Goal: Transaction & Acquisition: Register for event/course

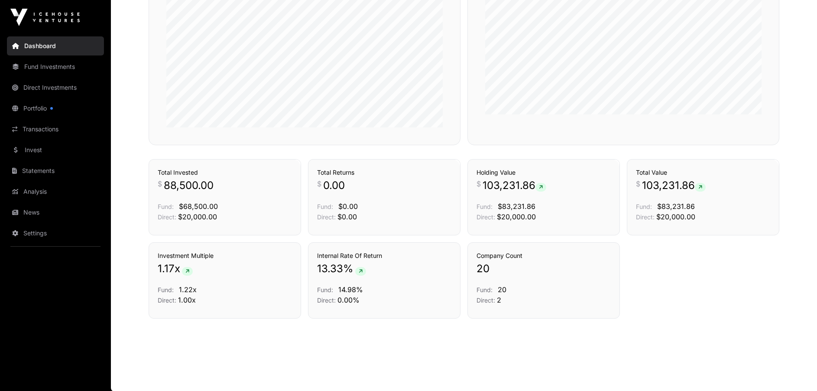
scroll to position [424, 0]
click at [29, 125] on link "Transactions" at bounding box center [55, 129] width 97 height 19
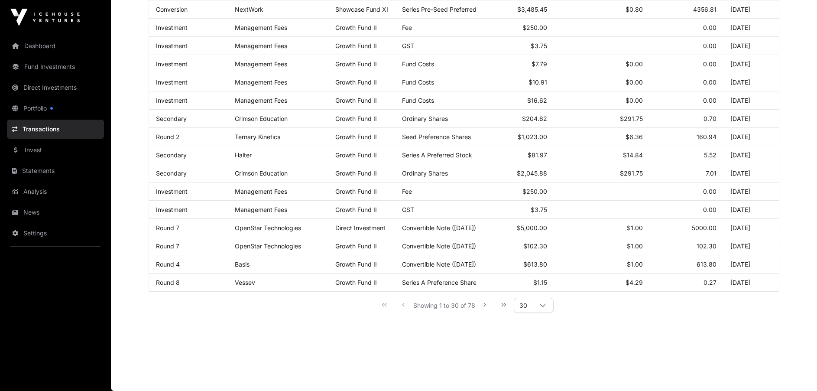
click at [28, 128] on link "Transactions" at bounding box center [55, 129] width 97 height 19
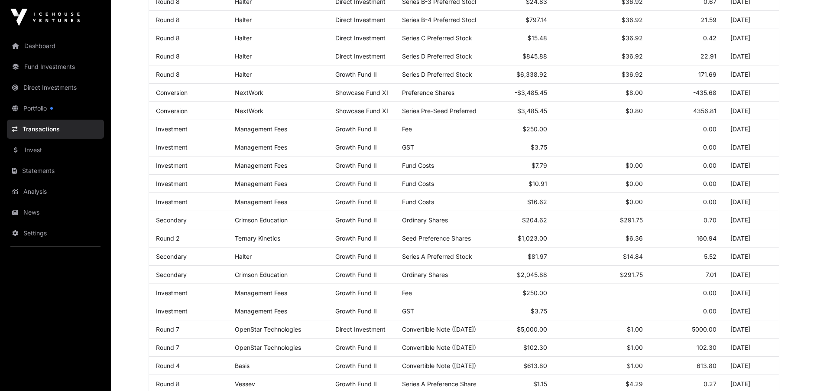
scroll to position [405, 0]
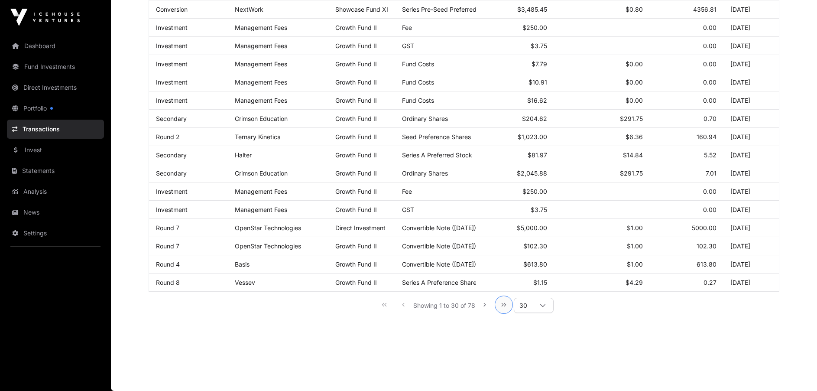
click at [504, 308] on icon "Last Page" at bounding box center [504, 305] width 6 height 6
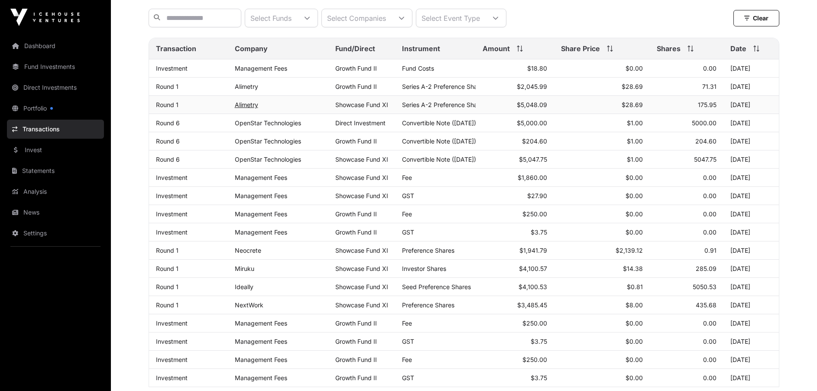
scroll to position [192, 0]
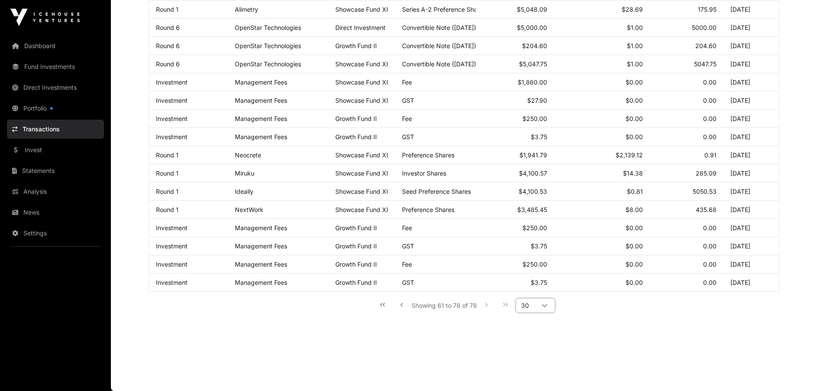
click at [517, 306] on span "30" at bounding box center [525, 305] width 18 height 14
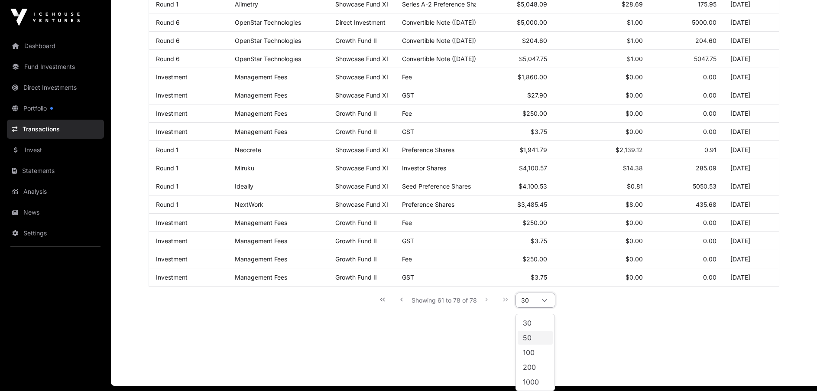
click at [528, 337] on span "50" at bounding box center [527, 337] width 9 height 7
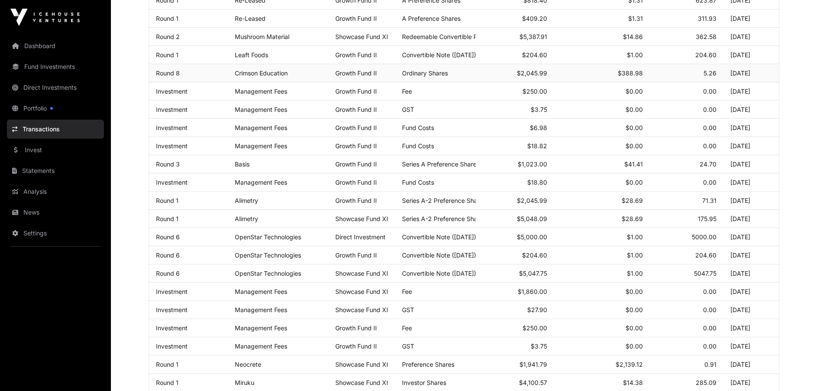
scroll to position [0, 0]
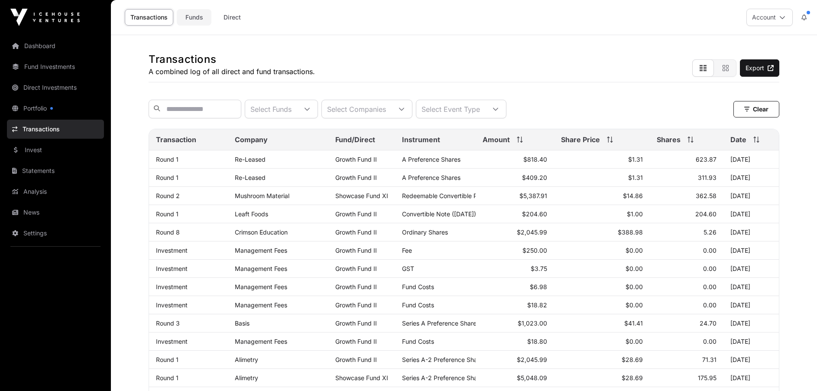
click at [187, 20] on link "Funds" at bounding box center [194, 17] width 35 height 16
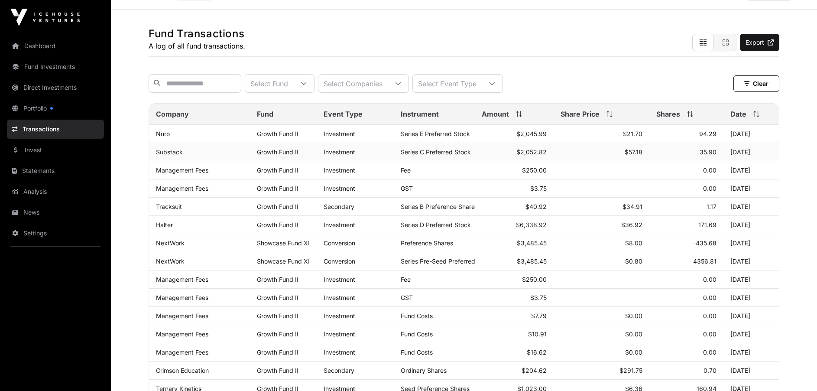
scroll to position [7, 0]
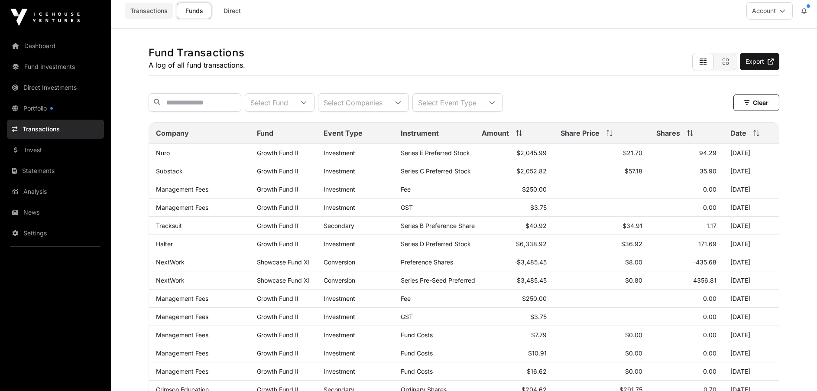
click at [145, 11] on link "Transactions" at bounding box center [149, 11] width 49 height 16
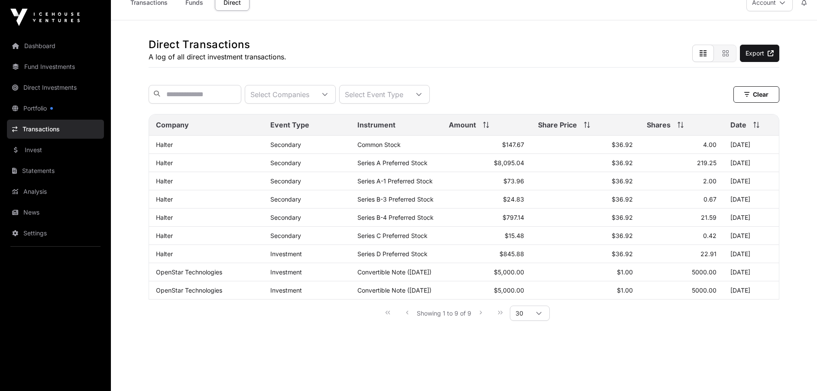
scroll to position [29, 0]
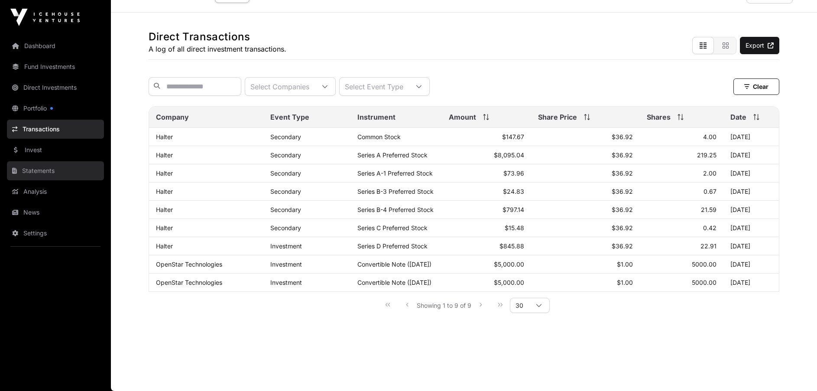
click at [34, 169] on link "Statements" at bounding box center [55, 170] width 97 height 19
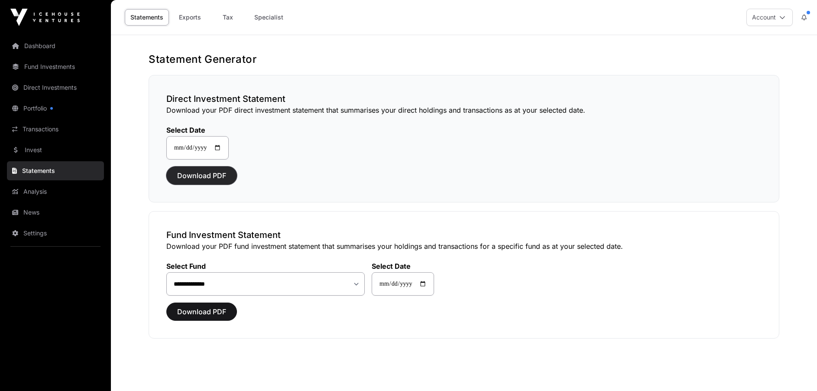
click at [190, 175] on span "Download PDF" at bounding box center [201, 175] width 49 height 10
click at [39, 48] on link "Dashboard" at bounding box center [55, 45] width 97 height 19
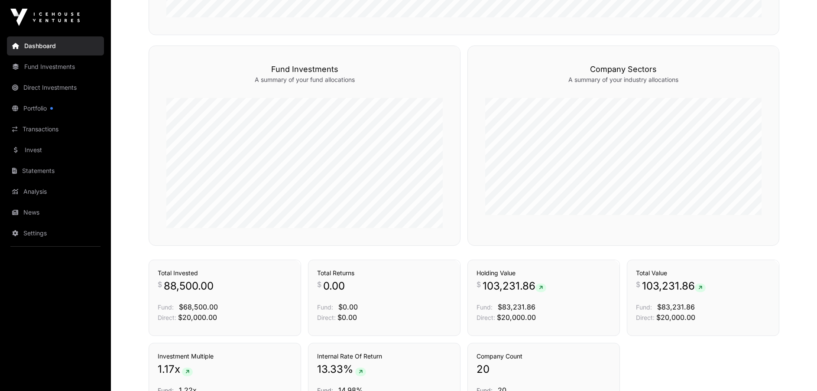
scroll to position [424, 0]
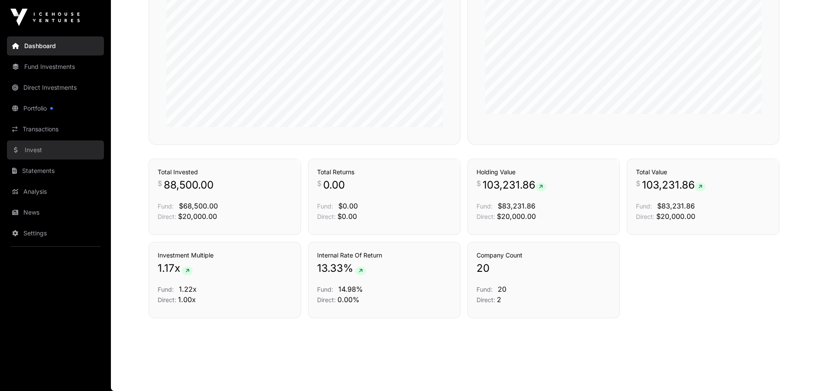
click at [40, 153] on link "Invest" at bounding box center [55, 149] width 97 height 19
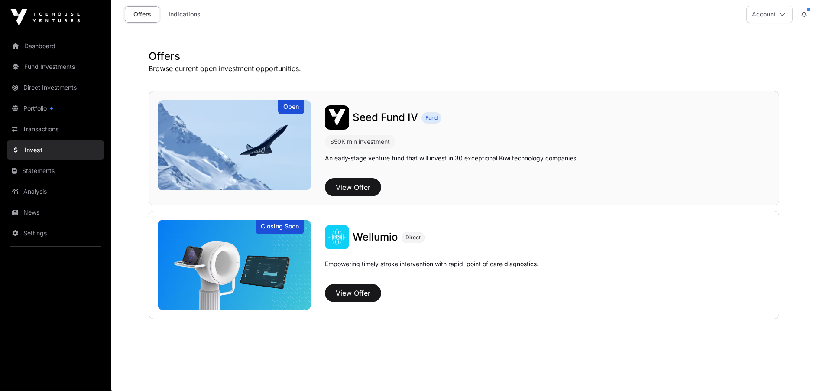
scroll to position [4, 0]
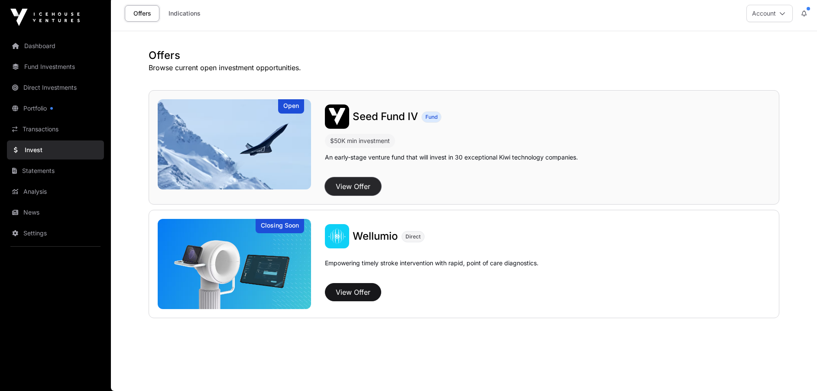
click at [351, 185] on button "View Offer" at bounding box center [353, 186] width 56 height 18
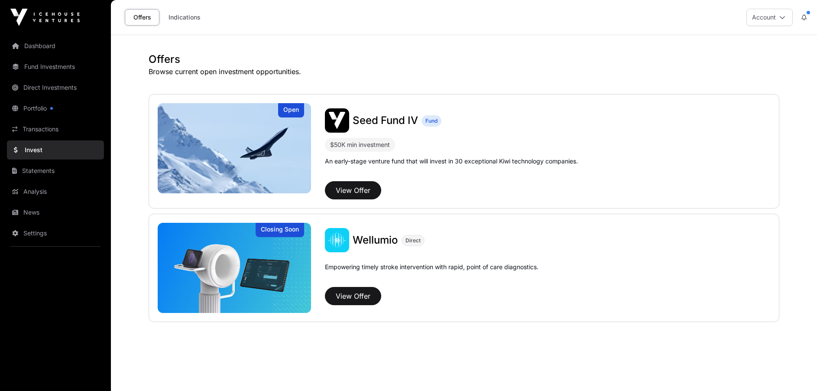
scroll to position [4, 0]
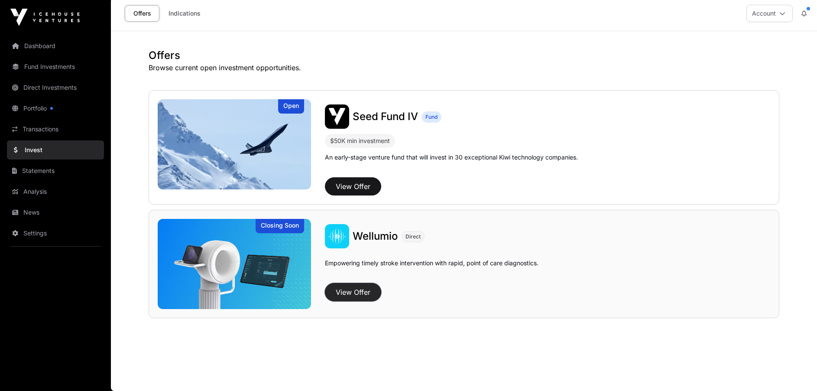
click at [340, 291] on button "View Offer" at bounding box center [353, 292] width 56 height 18
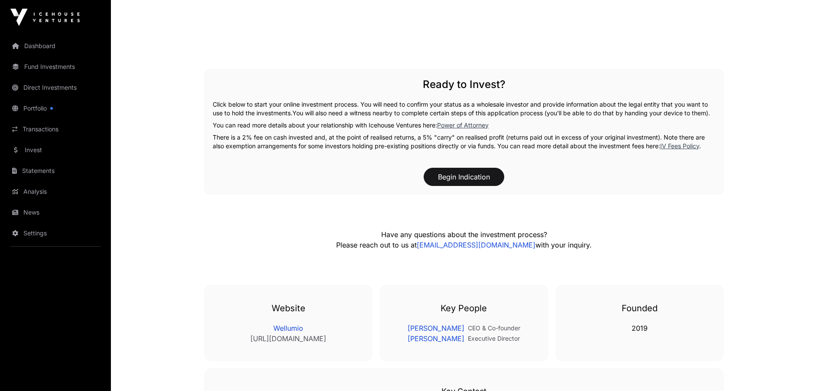
scroll to position [1213, 0]
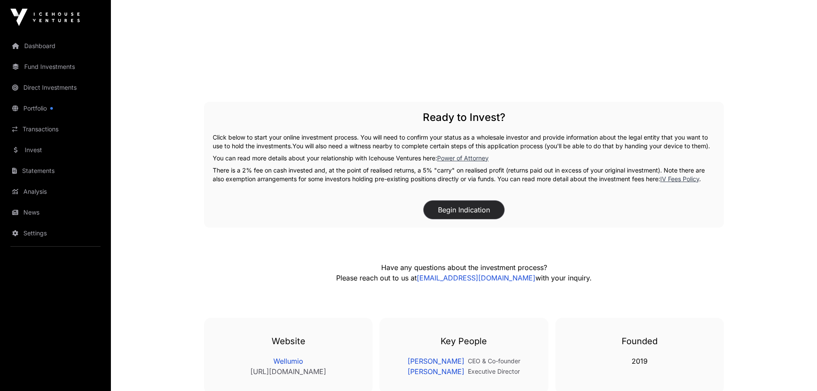
click at [451, 219] on button "Begin Indication" at bounding box center [464, 210] width 81 height 18
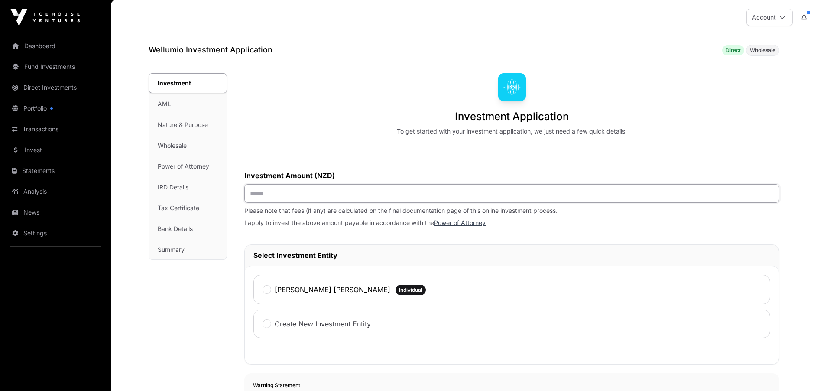
click at [257, 196] on input "text" at bounding box center [511, 193] width 535 height 19
click at [273, 193] on input "text" at bounding box center [511, 193] width 535 height 19
click at [262, 195] on input "text" at bounding box center [511, 193] width 535 height 19
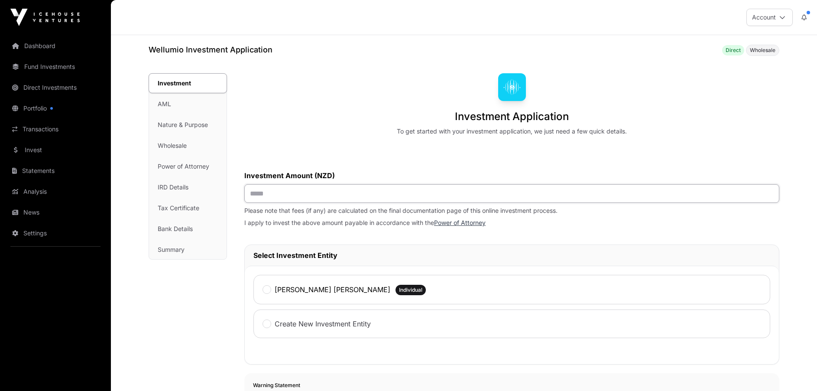
click at [259, 194] on input "text" at bounding box center [511, 193] width 535 height 19
click at [257, 194] on input "text" at bounding box center [511, 193] width 535 height 19
click at [255, 194] on input "text" at bounding box center [511, 193] width 535 height 19
type input "********"
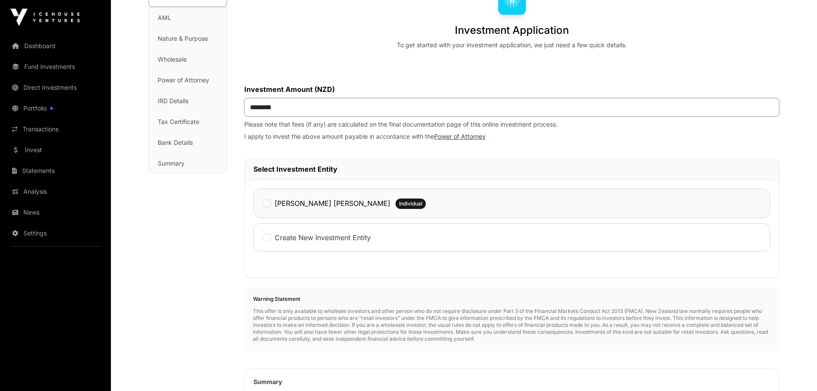
scroll to position [202, 0]
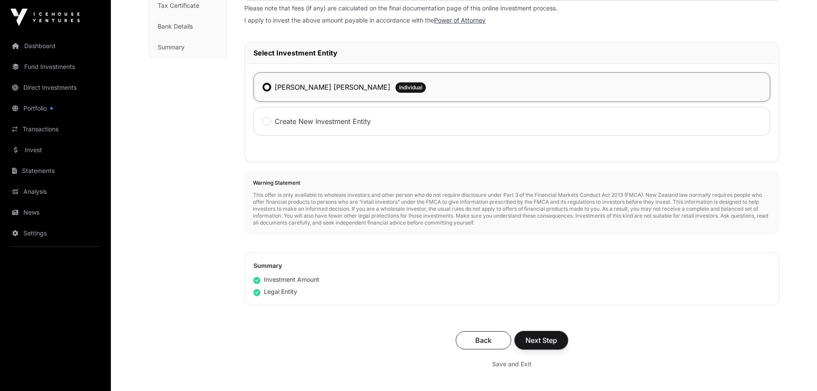
click at [537, 341] on span "Next Step" at bounding box center [542, 340] width 32 height 10
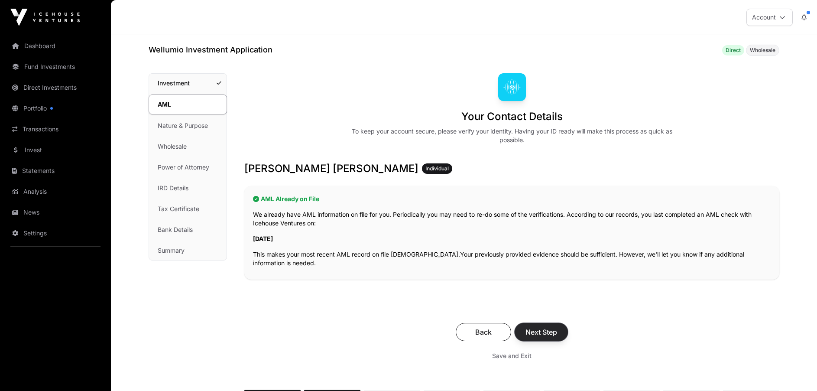
click at [544, 334] on span "Next Step" at bounding box center [542, 332] width 32 height 10
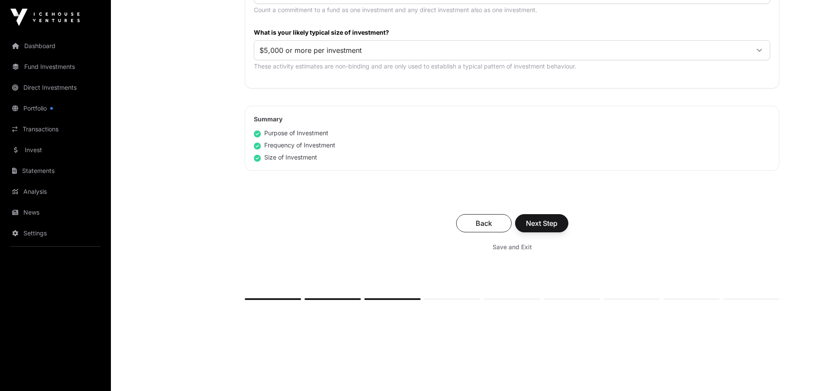
scroll to position [515, 0]
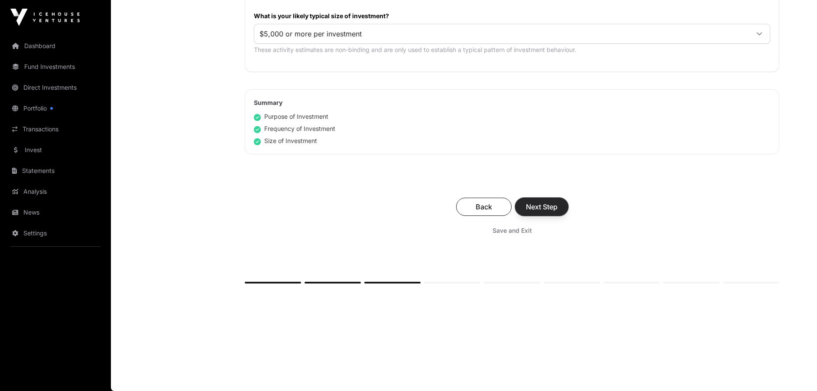
click at [540, 213] on button "Next Step" at bounding box center [541, 207] width 53 height 18
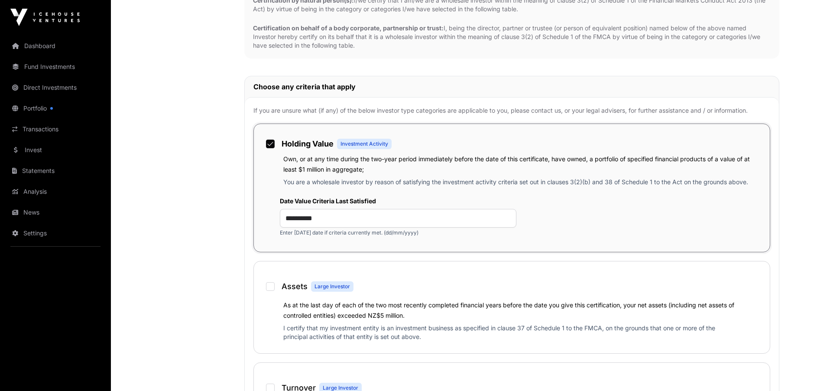
scroll to position [506, 0]
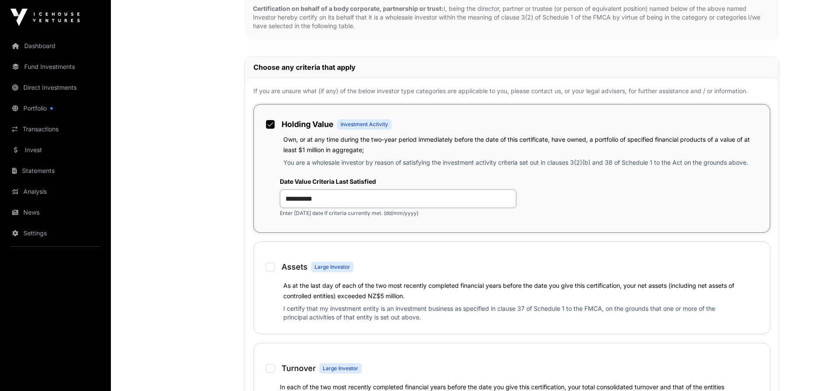
click at [320, 202] on input "**********" at bounding box center [398, 198] width 237 height 19
drag, startPoint x: 281, startPoint y: 199, endPoint x: 163, endPoint y: 199, distance: 117.9
click at [292, 200] on input "********" at bounding box center [398, 198] width 237 height 19
click at [303, 199] on input "*********" at bounding box center [398, 198] width 237 height 19
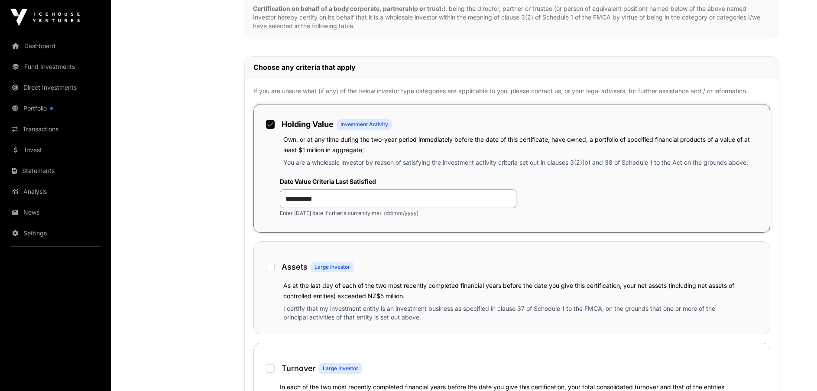
type input "**********"
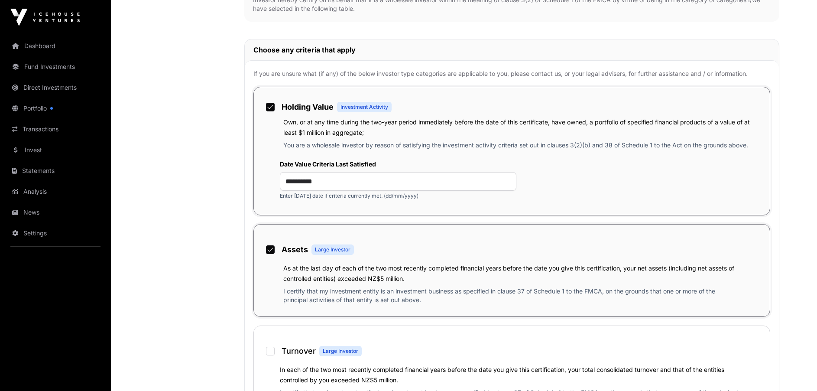
scroll to position [607, 0]
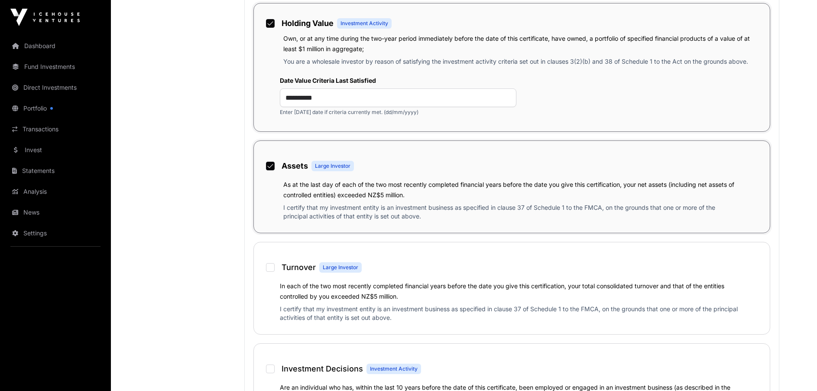
click at [338, 169] on span "Large Investor" at bounding box center [333, 166] width 36 height 7
click at [328, 167] on span "Large Investor" at bounding box center [333, 166] width 36 height 7
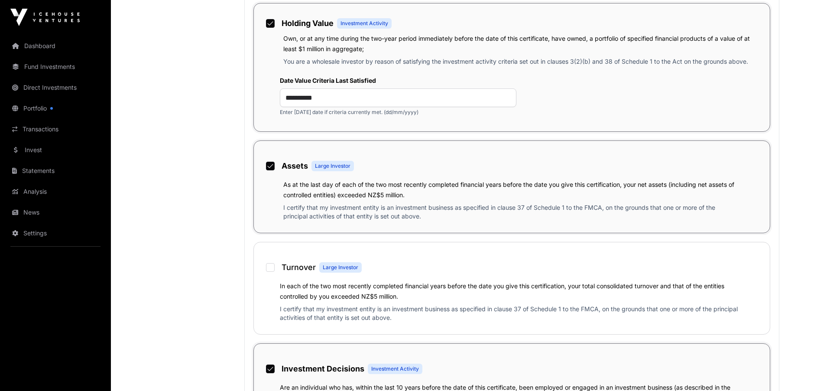
scroll to position [0, 0]
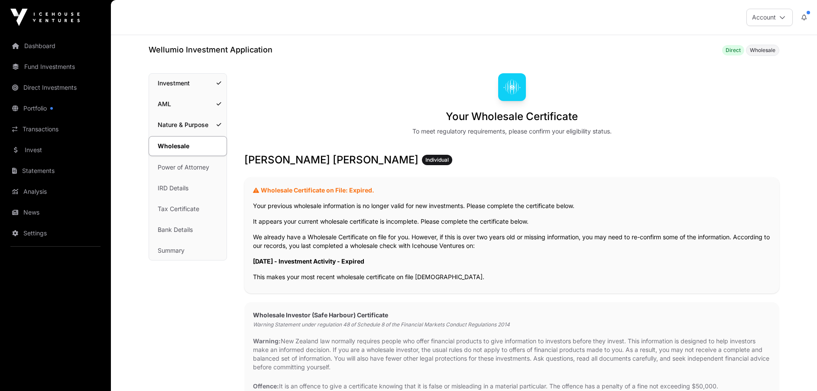
scroll to position [515, 0]
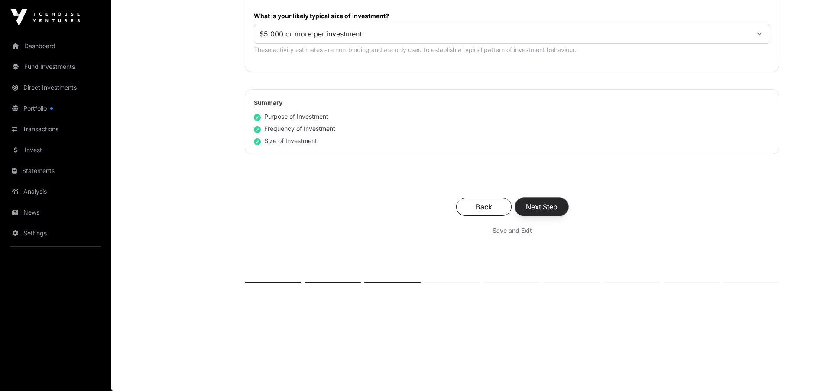
click at [529, 206] on span "Next Step" at bounding box center [542, 207] width 32 height 10
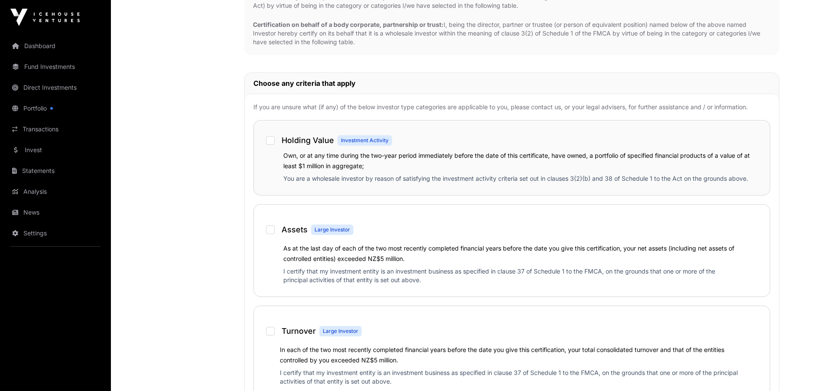
scroll to position [506, 0]
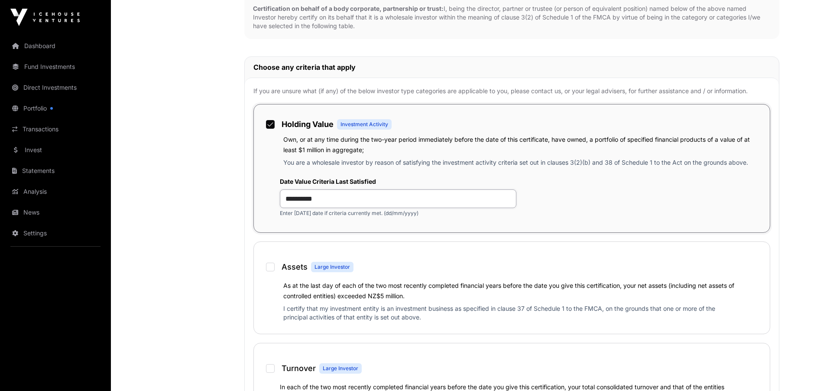
drag, startPoint x: 286, startPoint y: 199, endPoint x: 293, endPoint y: 199, distance: 6.5
click at [293, 199] on input "**********" at bounding box center [398, 198] width 237 height 19
click at [303, 198] on input "**********" at bounding box center [398, 198] width 237 height 19
drag, startPoint x: 325, startPoint y: 198, endPoint x: 316, endPoint y: 201, distance: 8.5
click at [316, 201] on input "**********" at bounding box center [398, 198] width 237 height 19
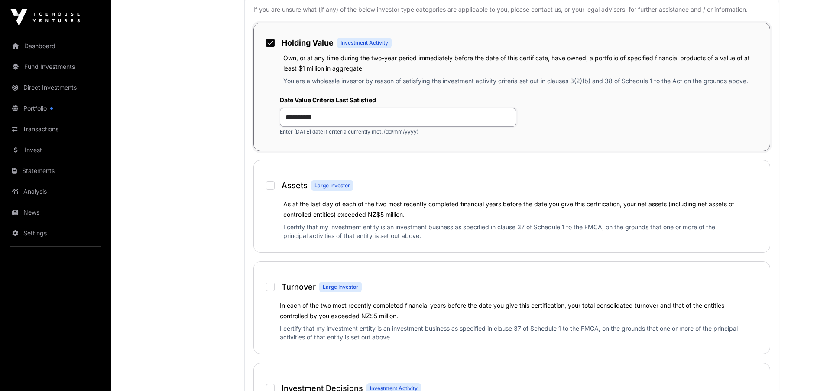
scroll to position [607, 0]
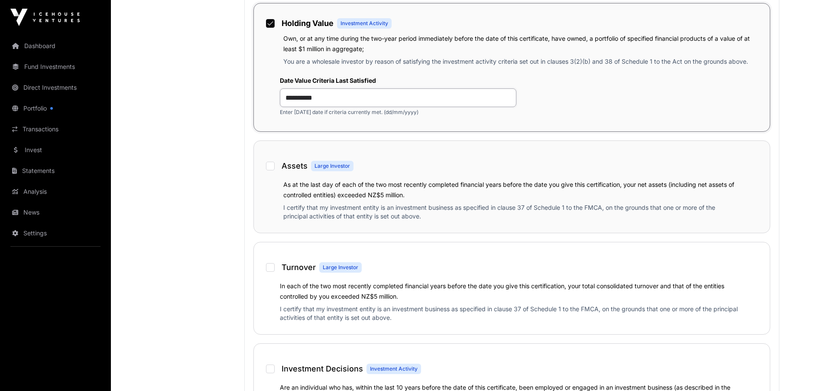
type input "**********"
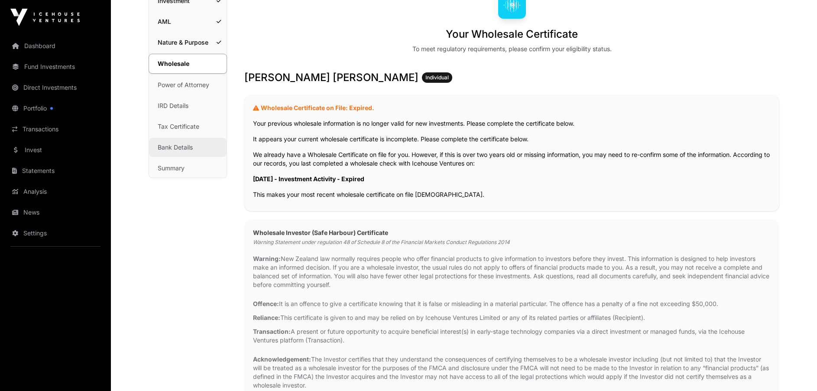
scroll to position [0, 0]
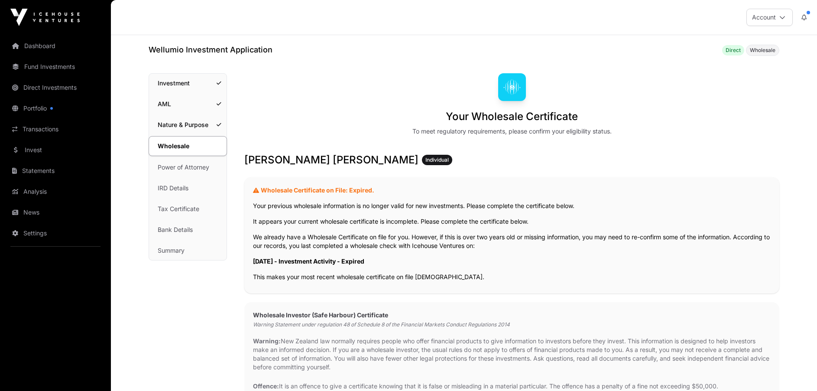
click at [734, 51] on span "Direct" at bounding box center [733, 50] width 15 height 7
click at [759, 52] on span "Wholesale" at bounding box center [763, 50] width 26 height 7
click at [768, 52] on span "Wholesale" at bounding box center [763, 50] width 26 height 7
click at [735, 49] on span "Direct" at bounding box center [733, 50] width 15 height 7
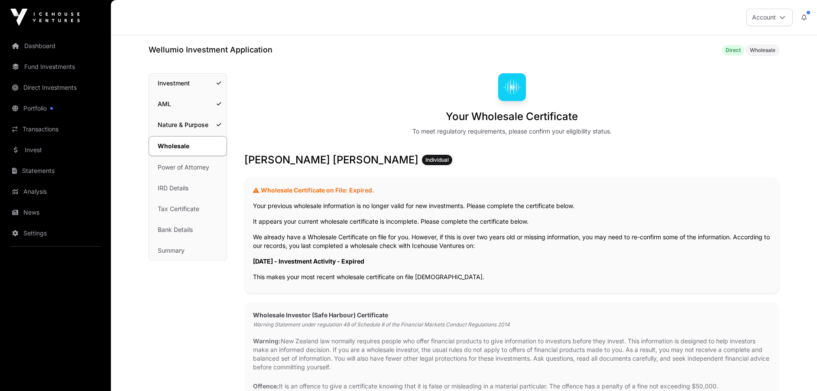
click at [733, 50] on span "Direct" at bounding box center [733, 50] width 15 height 7
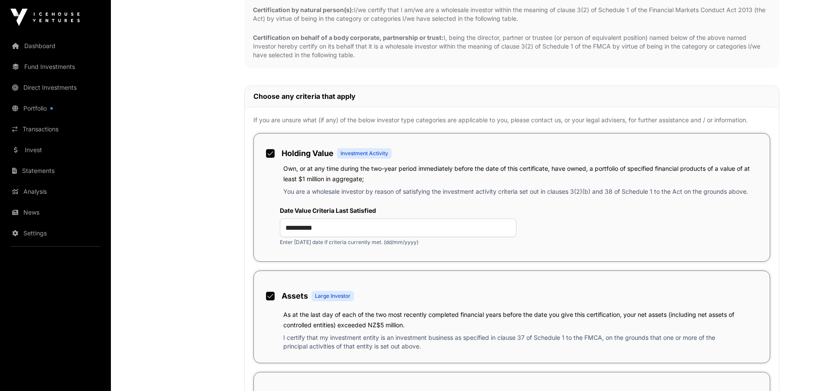
scroll to position [506, 0]
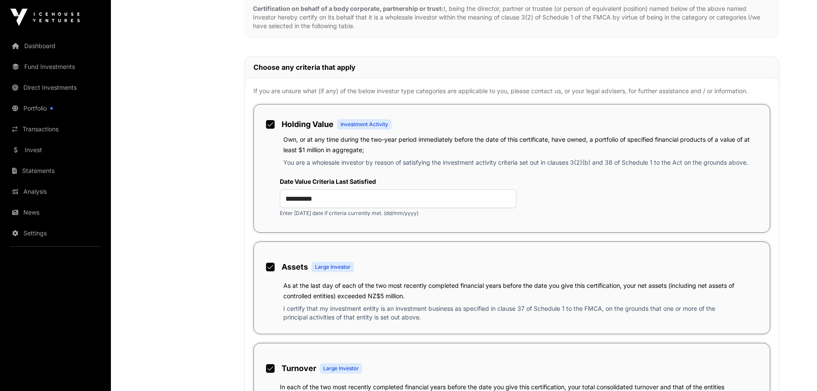
click at [367, 128] on span "Investment Activity" at bounding box center [364, 124] width 55 height 10
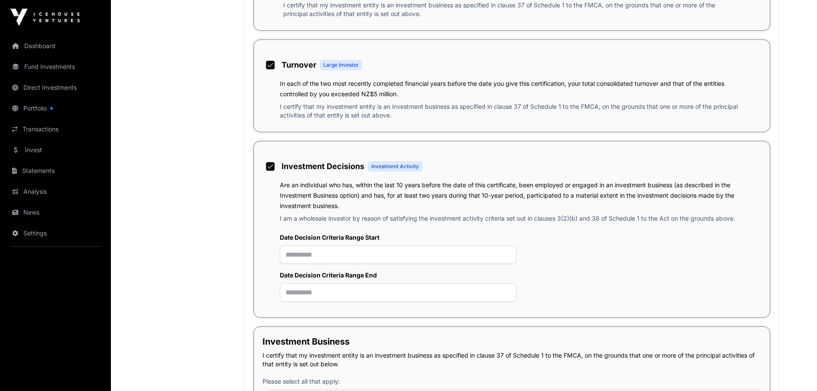
scroll to position [910, 0]
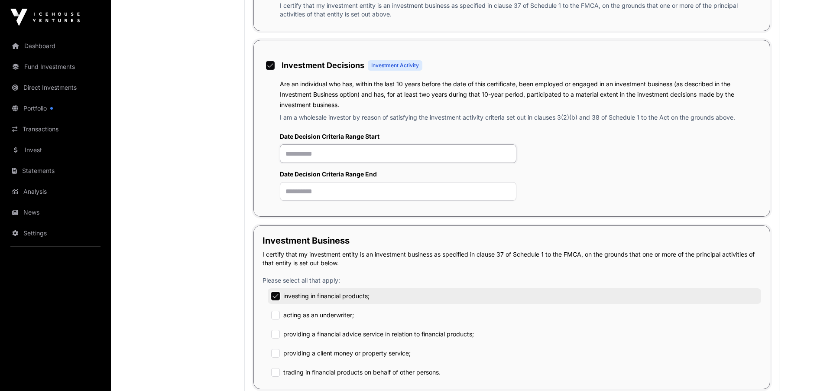
click at [290, 156] on input "text" at bounding box center [398, 153] width 237 height 19
click at [300, 193] on input "text" at bounding box center [398, 191] width 237 height 19
drag, startPoint x: 319, startPoint y: 156, endPoint x: 312, endPoint y: 156, distance: 7.4
click at [312, 156] on input "*********" at bounding box center [398, 153] width 237 height 19
click at [291, 155] on input "*********" at bounding box center [398, 153] width 237 height 19
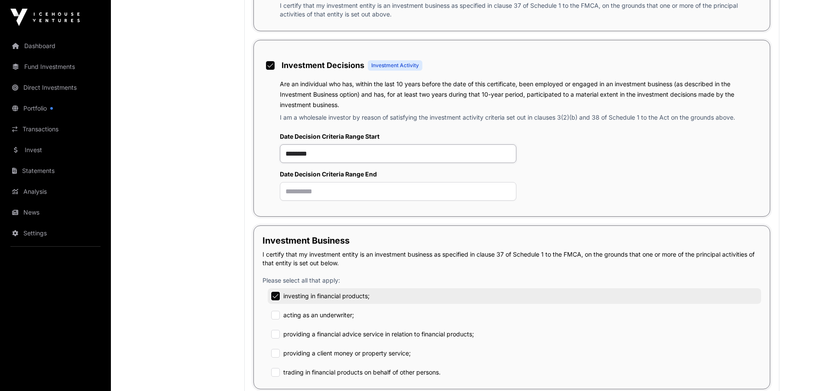
click at [296, 154] on input "********" at bounding box center [398, 153] width 237 height 19
type input "********"
click at [295, 195] on input "text" at bounding box center [398, 191] width 237 height 19
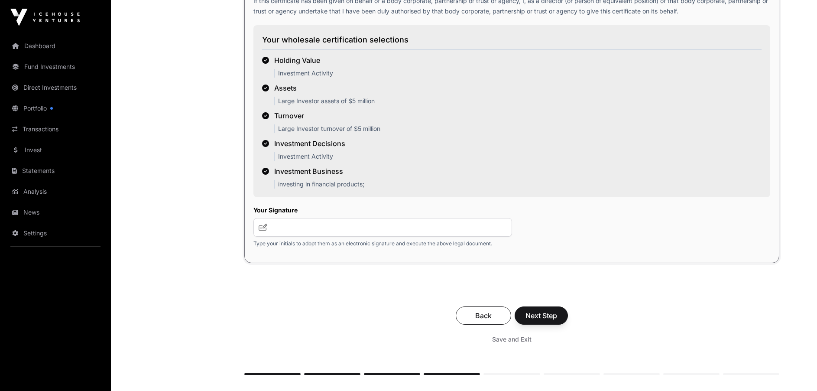
scroll to position [1684, 0]
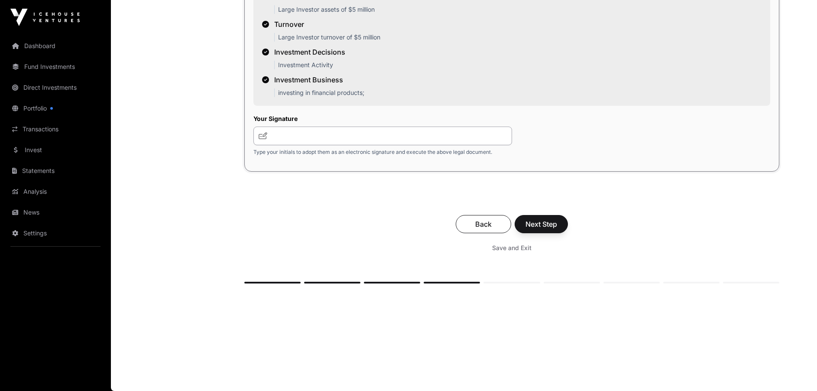
type input "**********"
click at [289, 135] on input "text" at bounding box center [383, 136] width 259 height 19
type input "***"
click at [534, 224] on span "Next Step" at bounding box center [542, 224] width 32 height 10
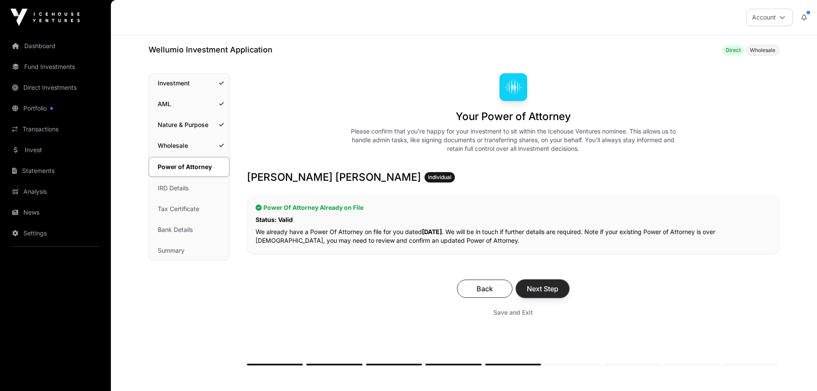
click at [537, 289] on span "Next Step" at bounding box center [543, 288] width 32 height 10
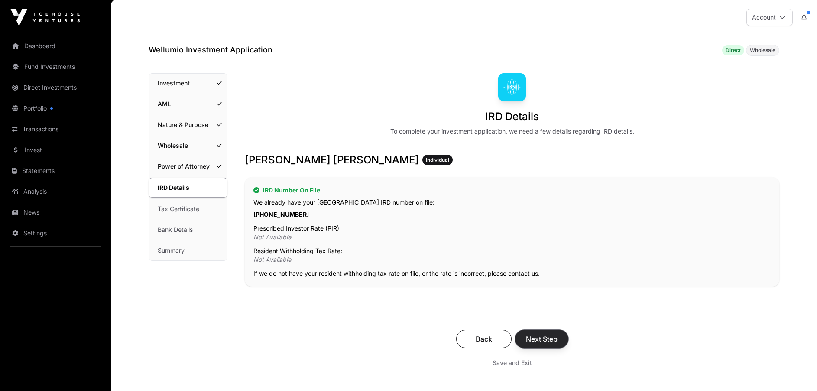
click at [533, 337] on span "Next Step" at bounding box center [542, 339] width 32 height 10
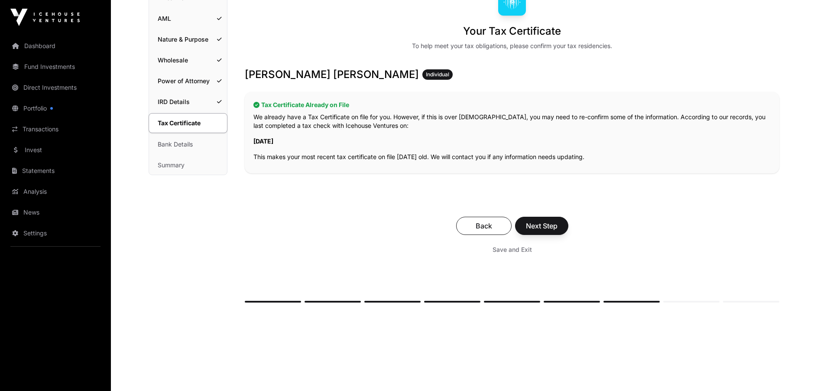
scroll to position [104, 0]
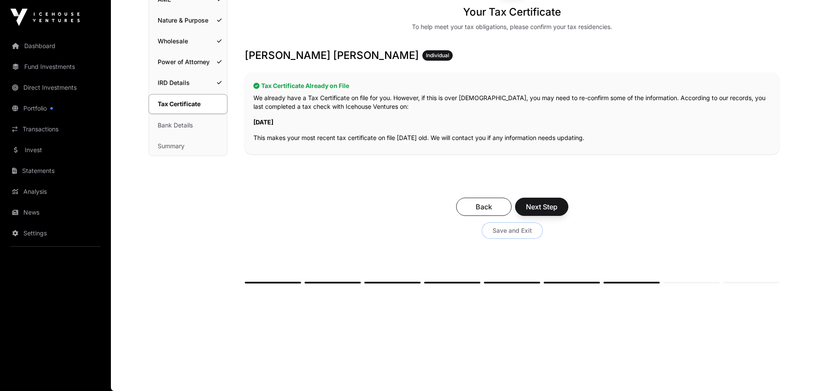
click at [519, 231] on span "Save and Exit" at bounding box center [512, 230] width 39 height 9
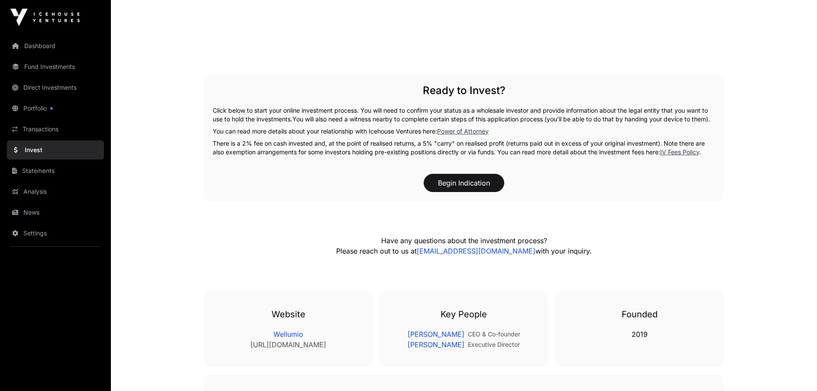
scroll to position [1430, 0]
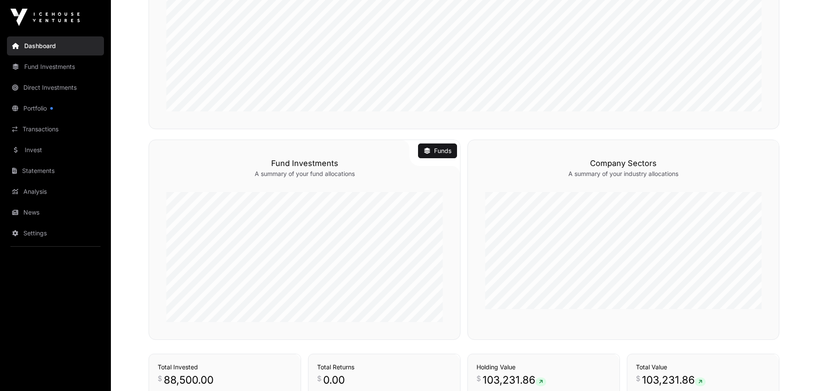
scroll to position [221, 0]
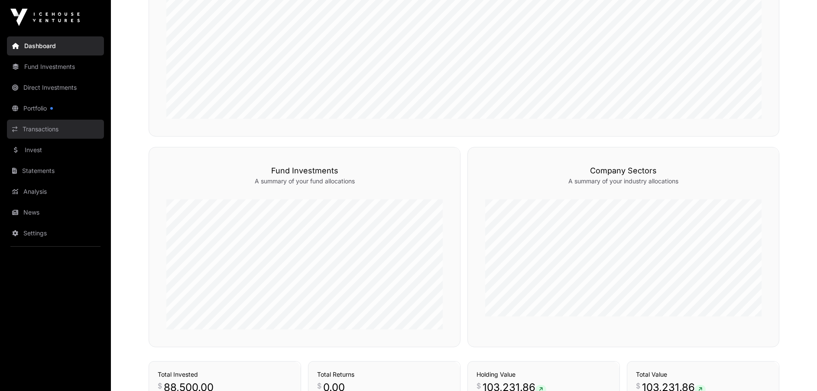
click at [36, 127] on link "Transactions" at bounding box center [55, 129] width 97 height 19
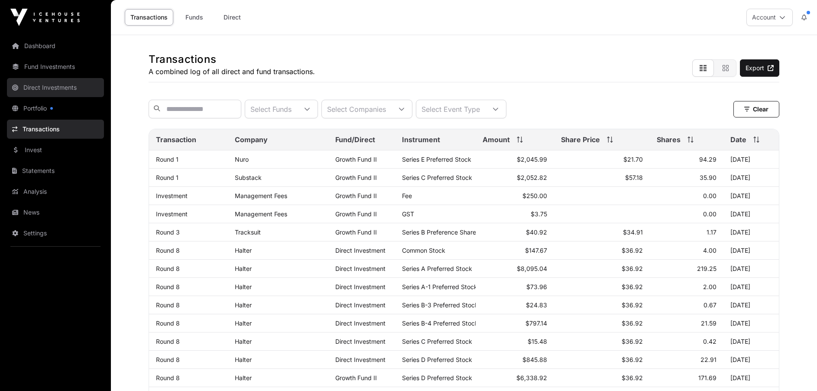
click at [38, 83] on link "Direct Investments" at bounding box center [55, 87] width 97 height 19
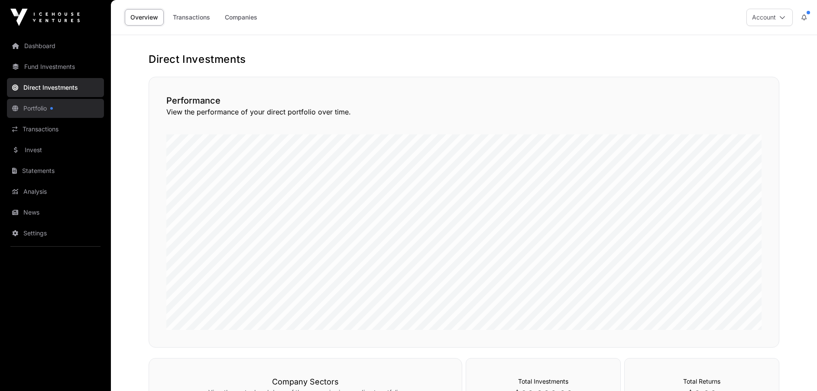
click at [27, 107] on link "Portfolio" at bounding box center [55, 108] width 97 height 19
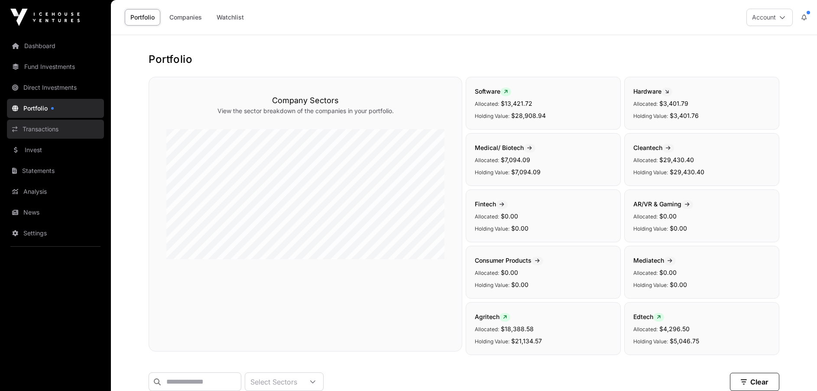
click at [27, 128] on link "Transactions" at bounding box center [55, 129] width 97 height 19
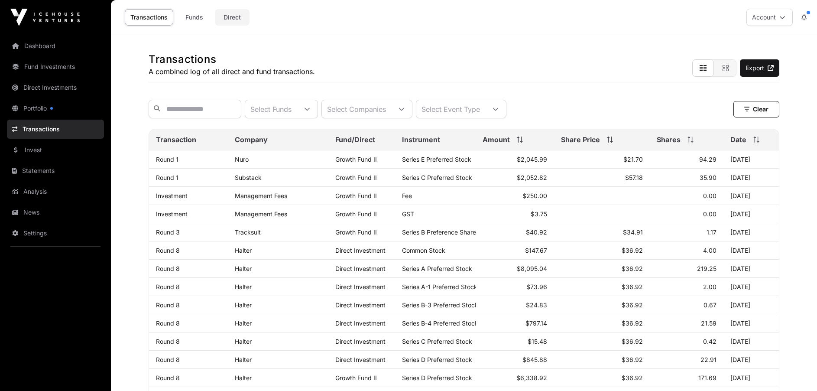
click at [229, 15] on link "Direct" at bounding box center [232, 17] width 35 height 16
